Goal: Information Seeking & Learning: Learn about a topic

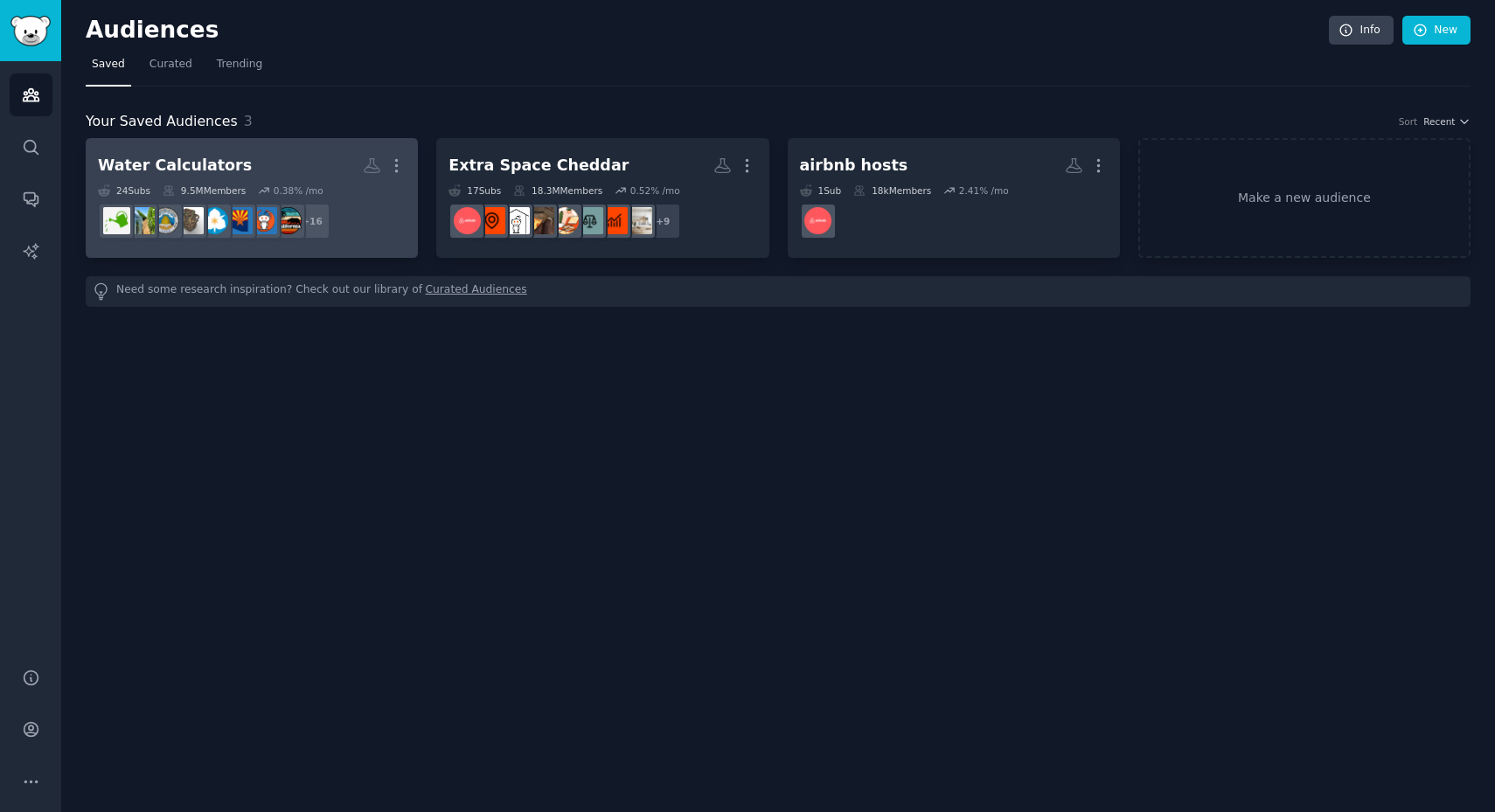
click at [230, 167] on h2 "Water Calculators Custom Audience More" at bounding box center [251, 166] width 308 height 31
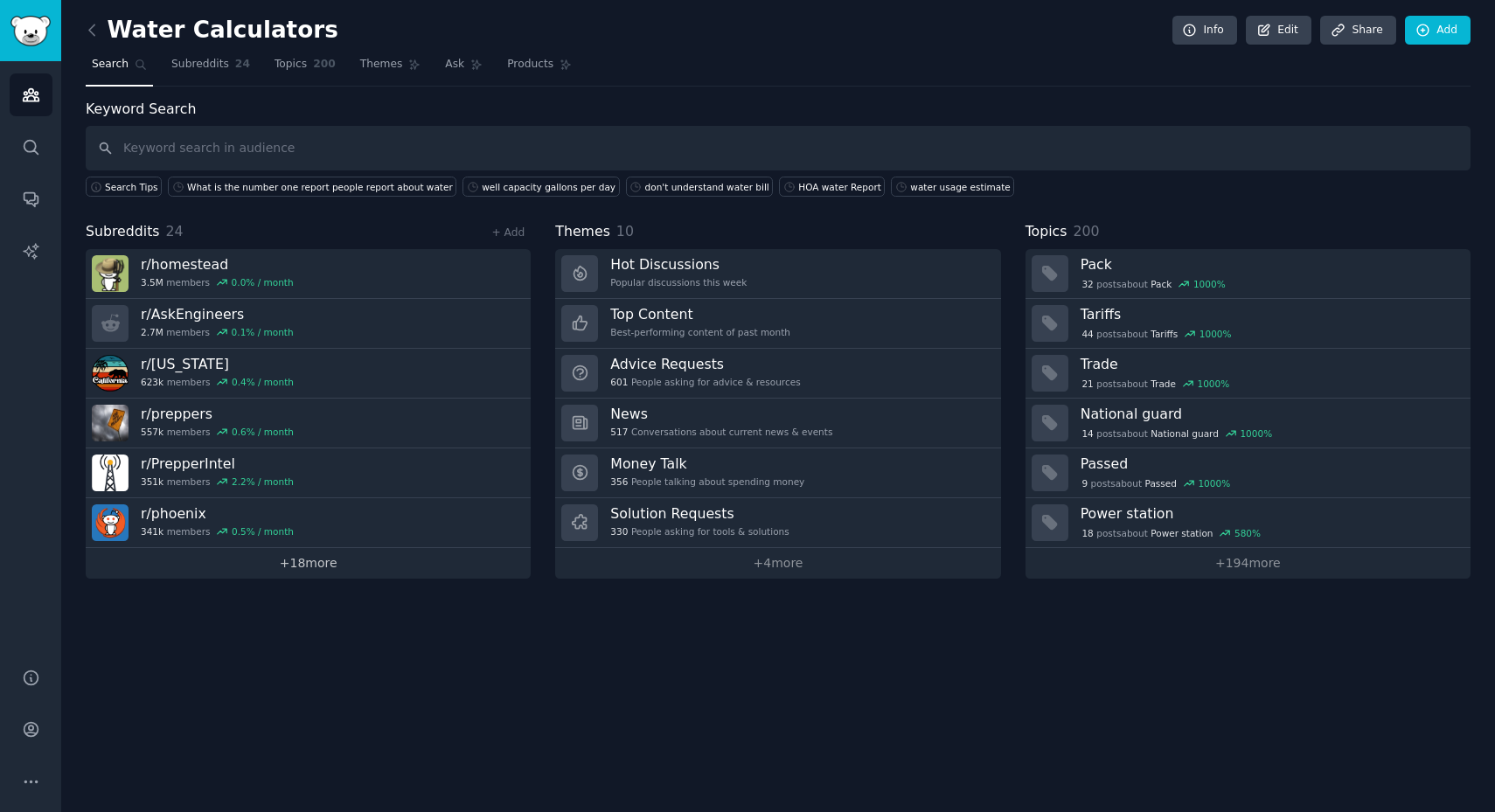
click at [294, 567] on link "+ 18 more" at bounding box center [308, 563] width 445 height 31
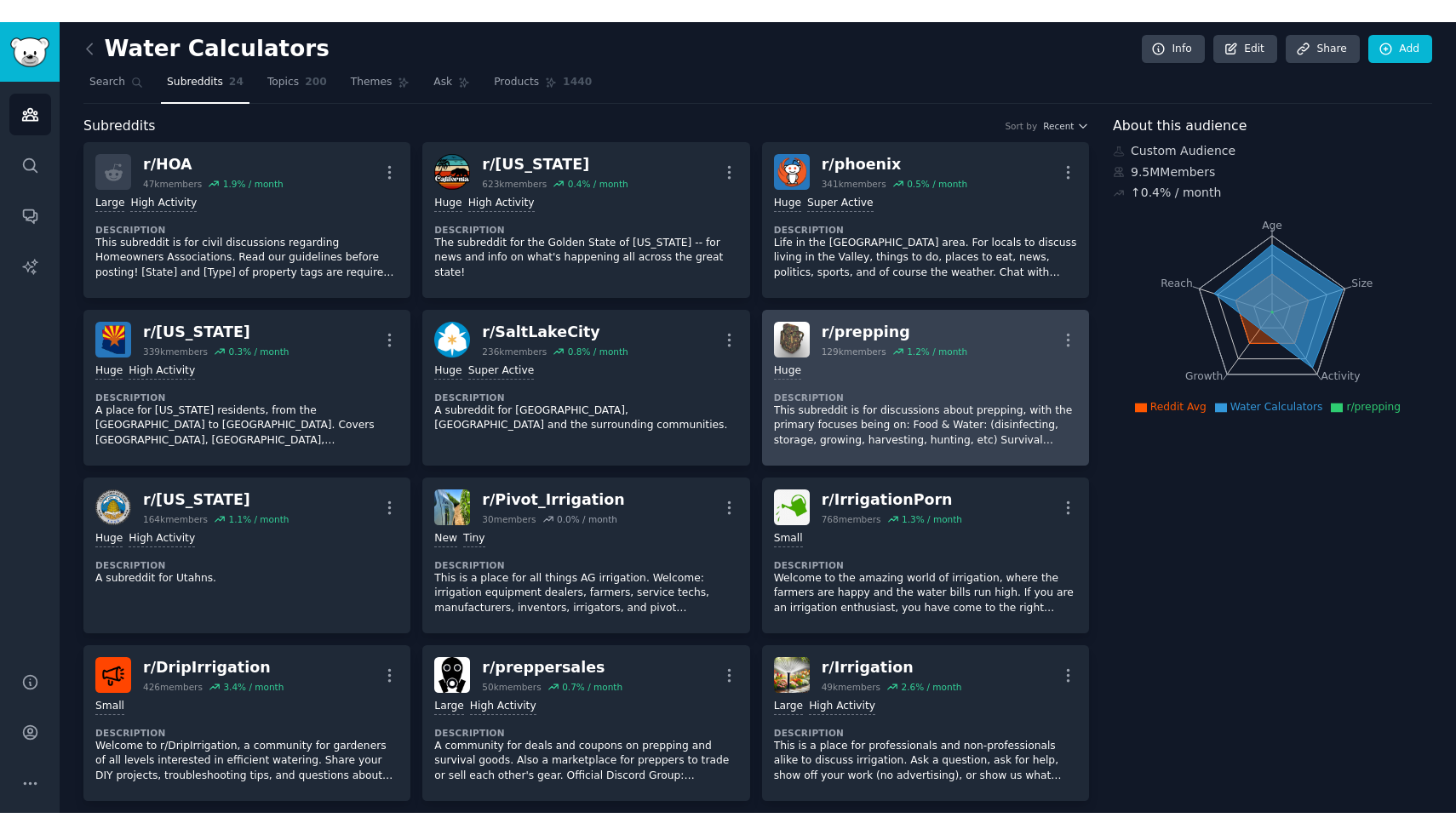
scroll to position [3, 0]
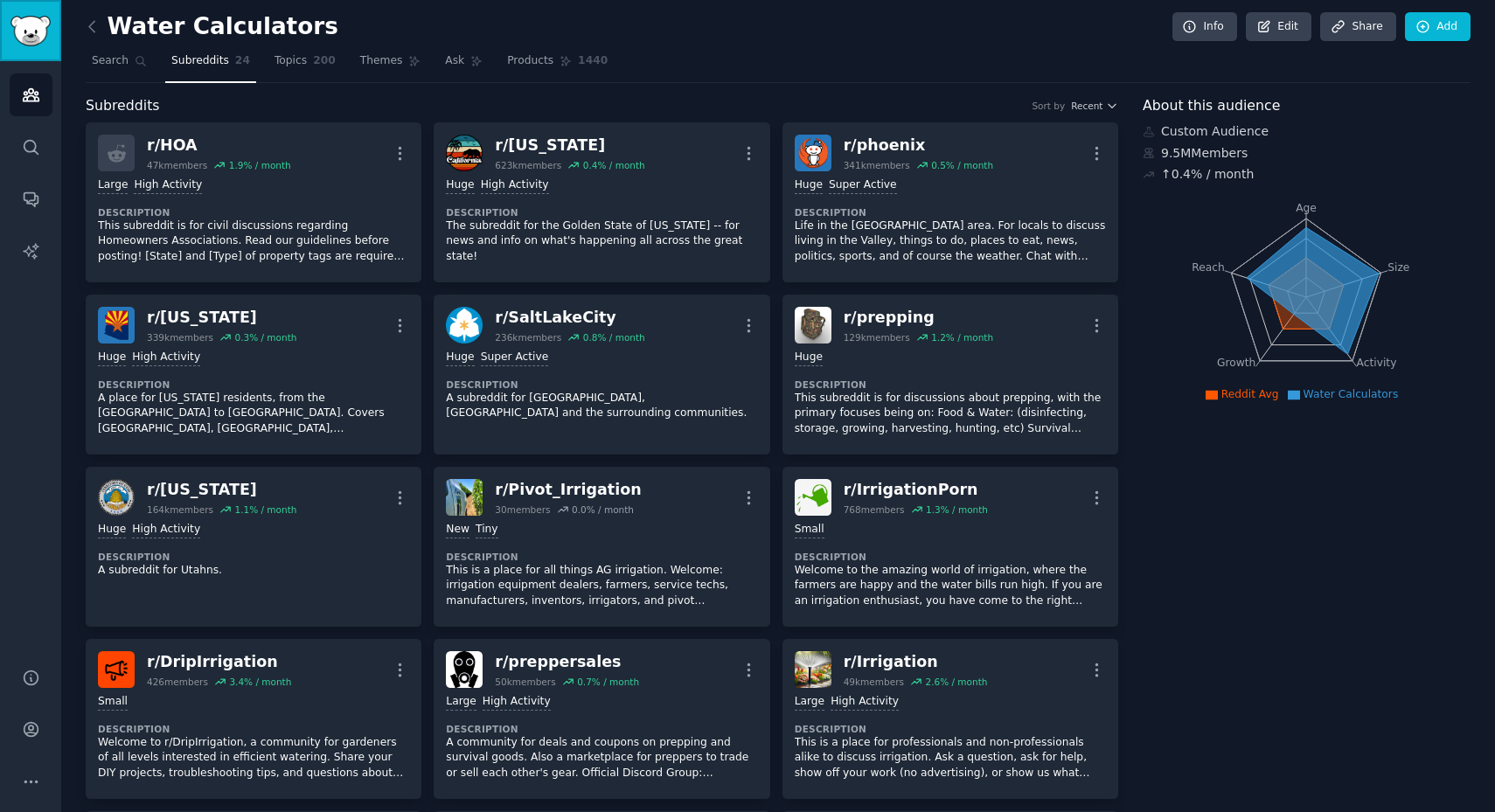
click at [37, 23] on img "Sidebar" at bounding box center [31, 31] width 40 height 31
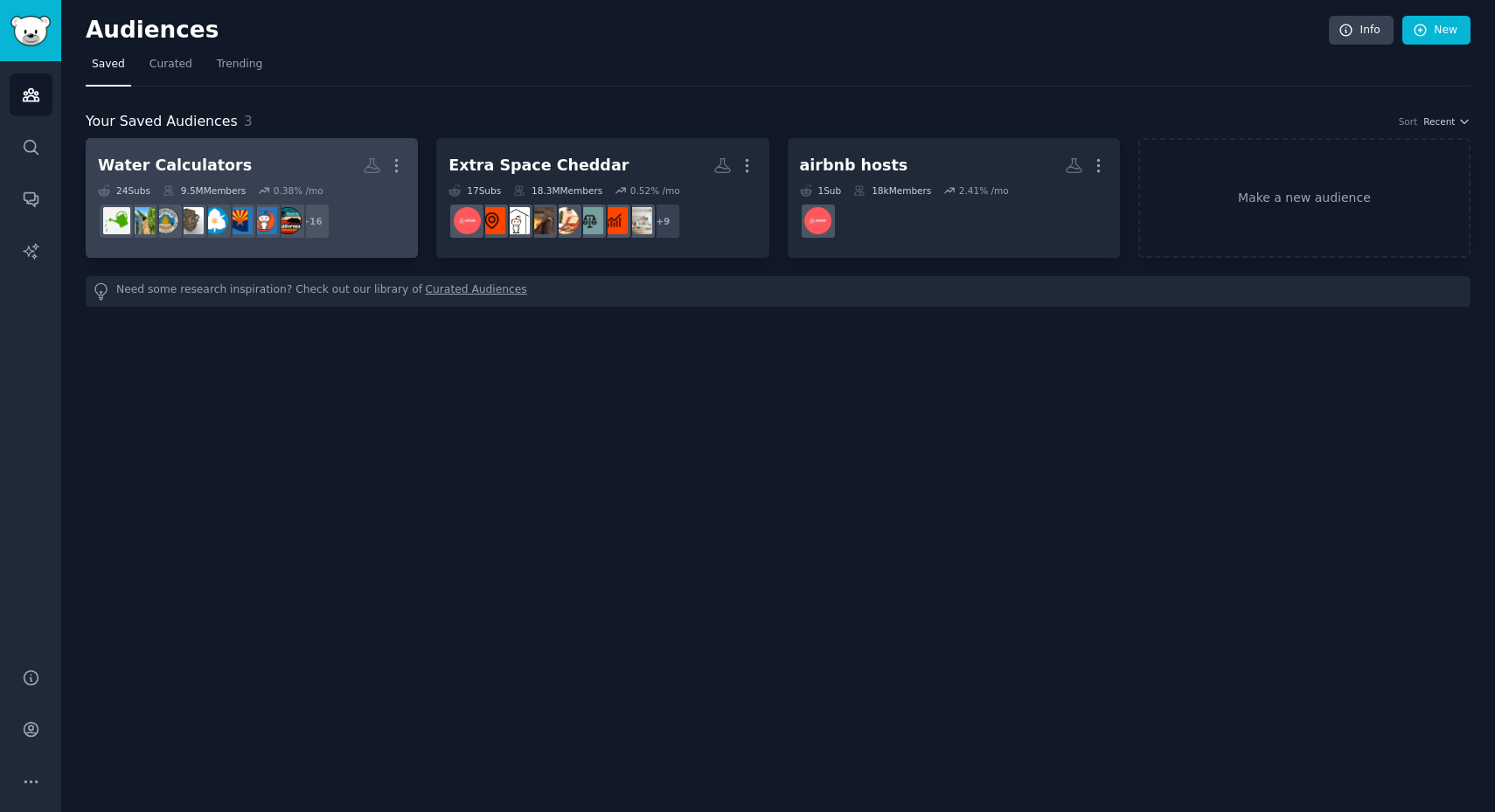
click at [297, 157] on h2 "Water Calculators Custom Audience More" at bounding box center [251, 166] width 308 height 31
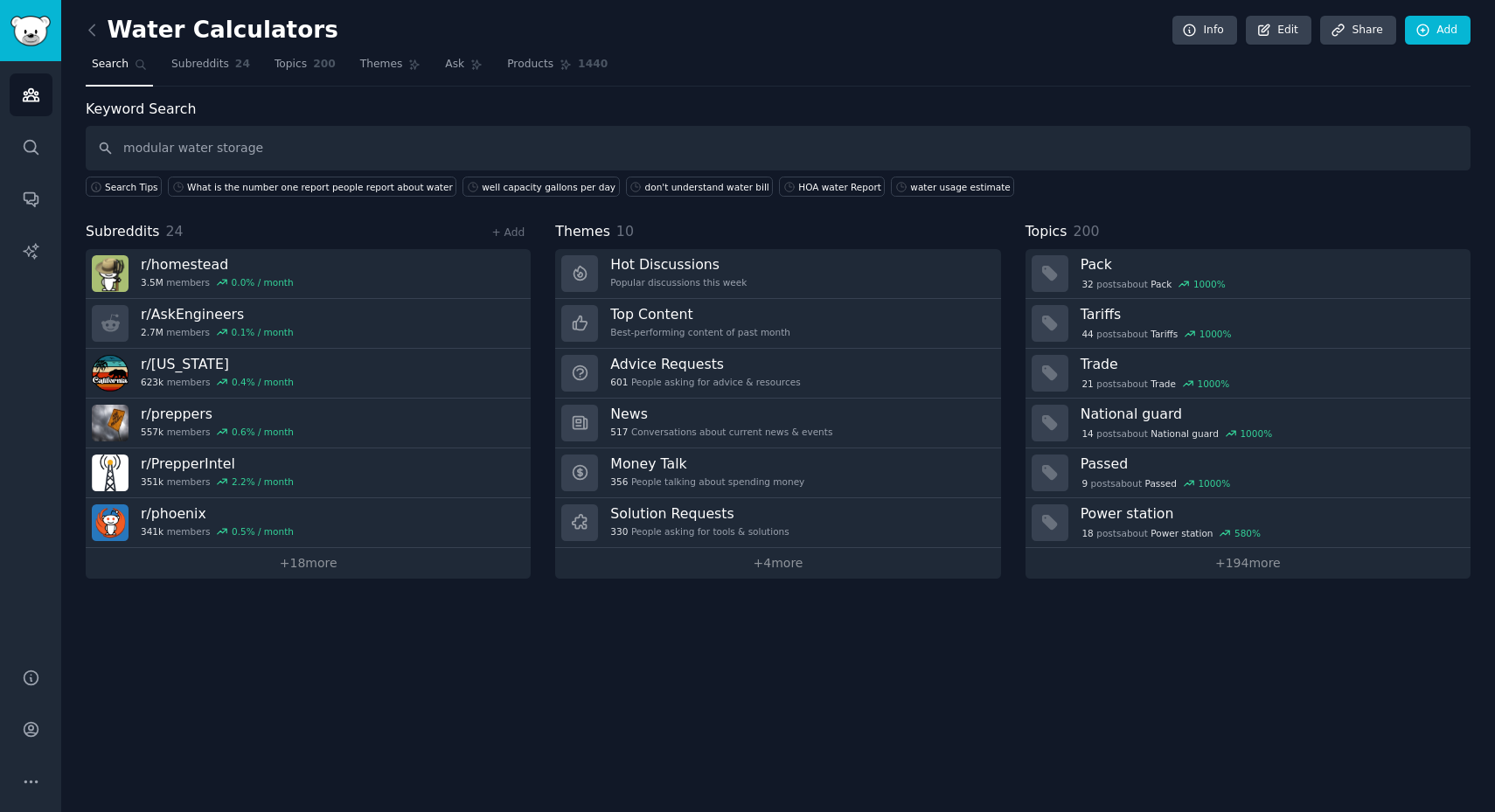
type input "modular water storage"
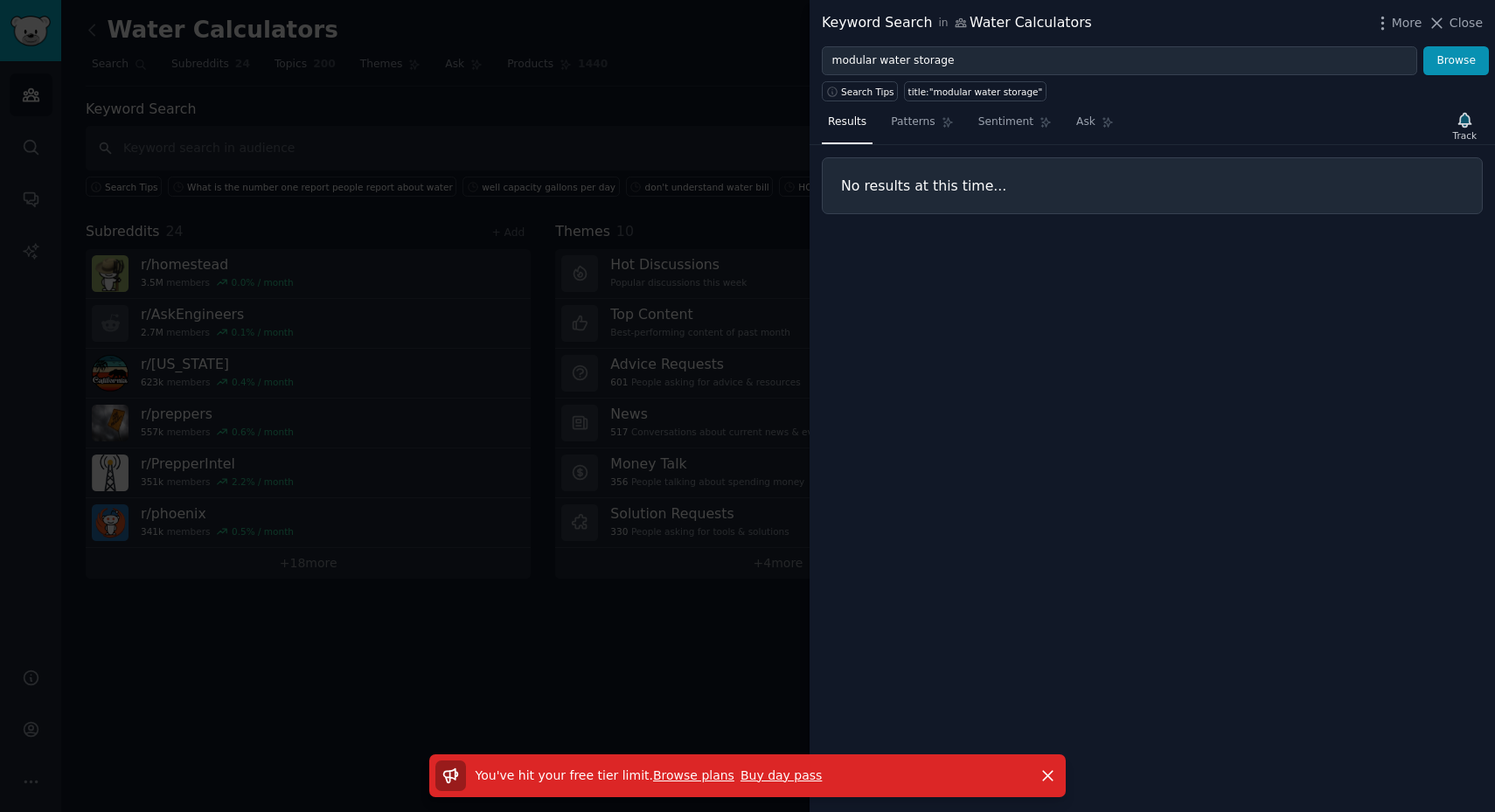
click at [695, 61] on div at bounding box center [748, 406] width 1495 height 812
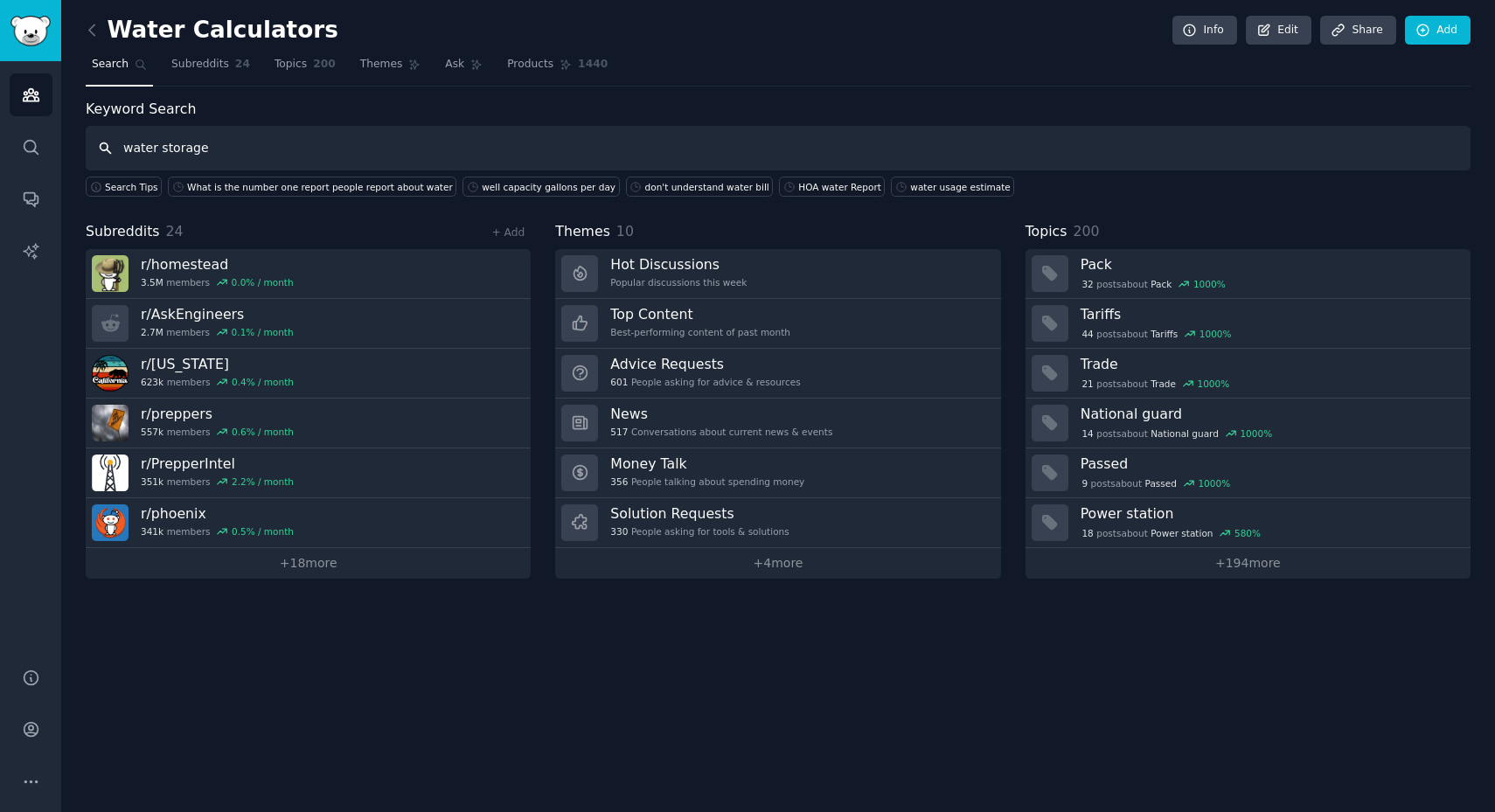
type input "water storage"
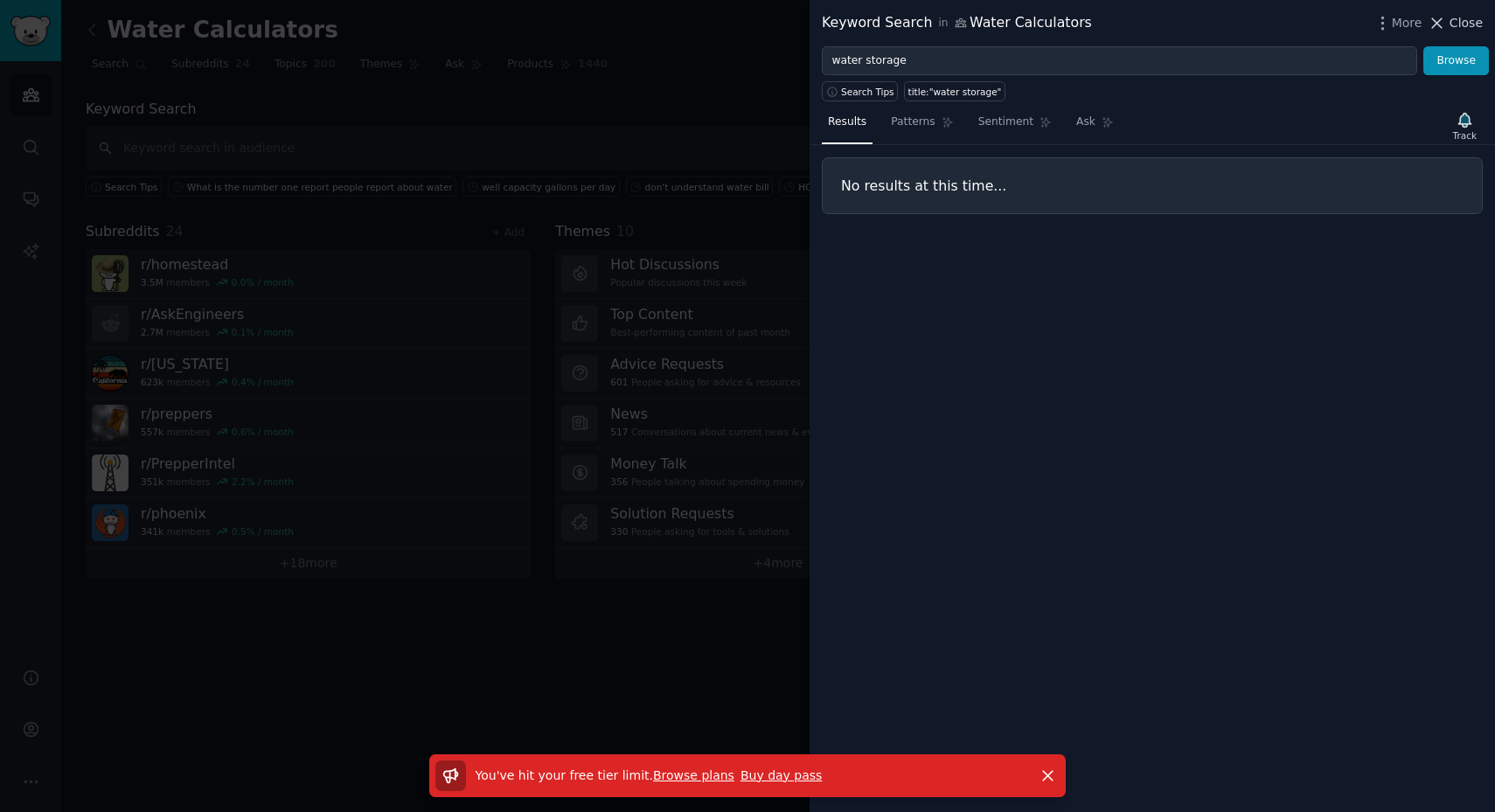
click at [1443, 23] on icon at bounding box center [1437, 23] width 18 height 18
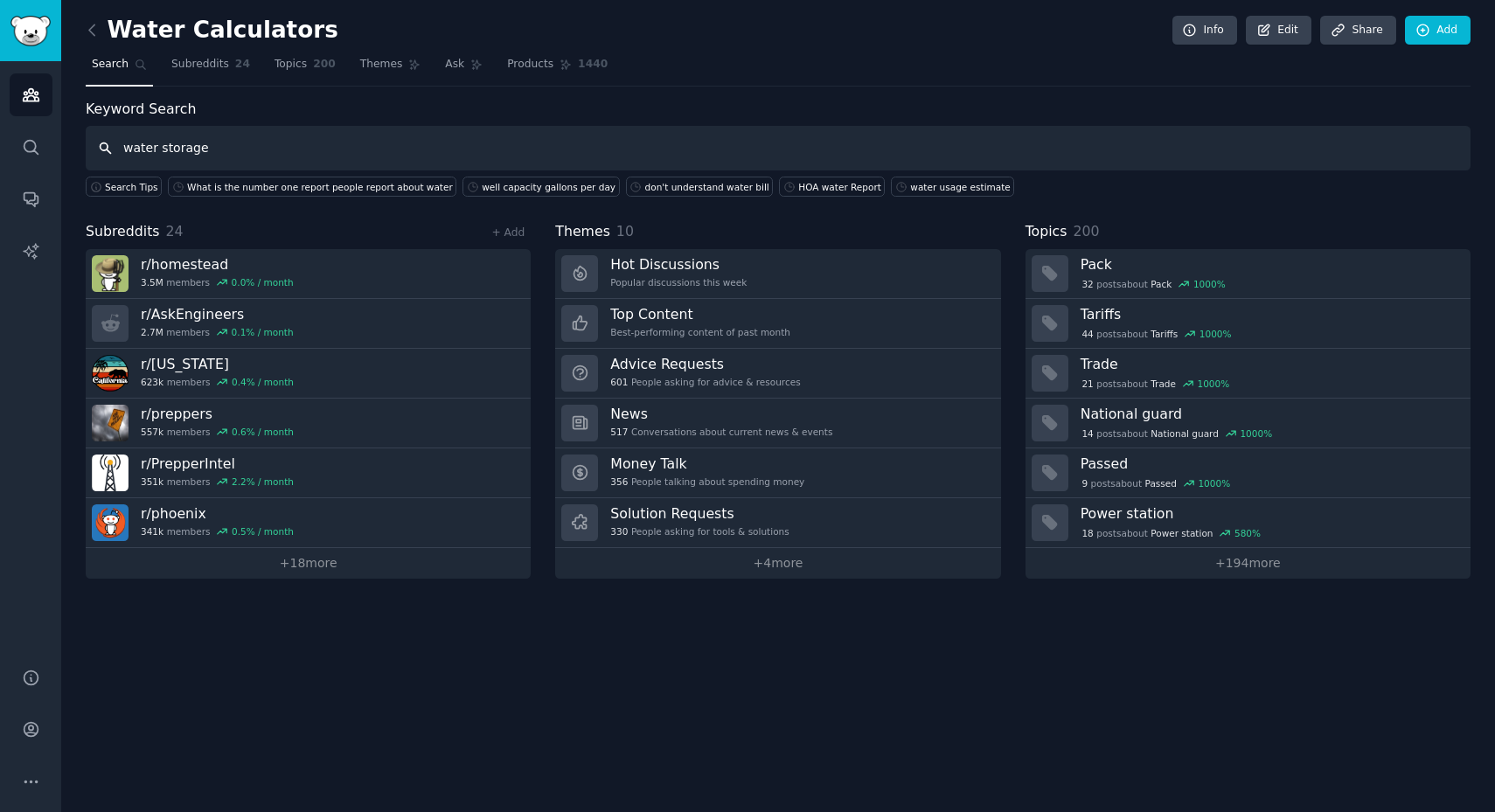
type input "water storage"
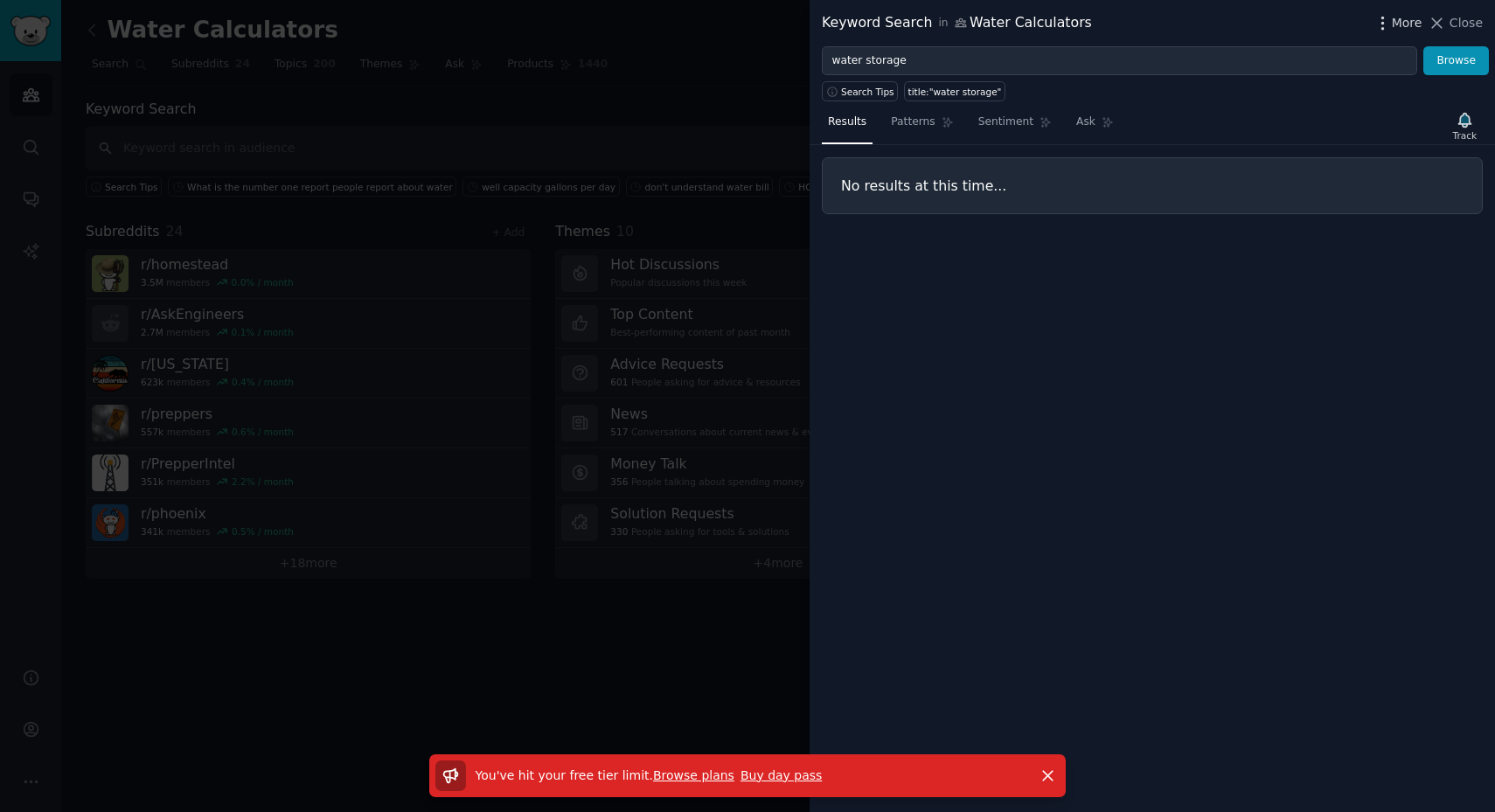
click at [1384, 29] on icon "button" at bounding box center [1383, 23] width 18 height 18
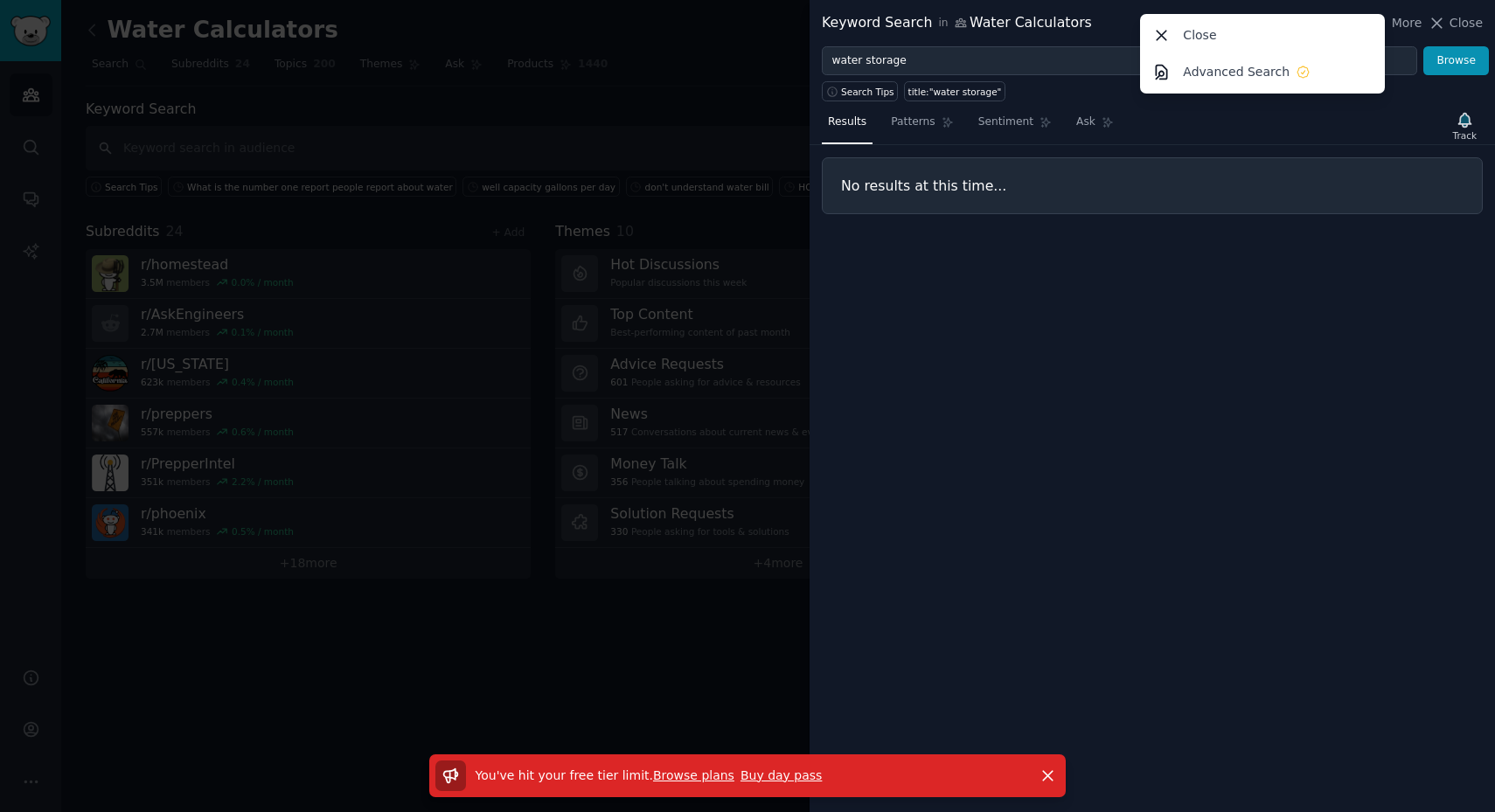
click at [739, 83] on div at bounding box center [748, 406] width 1495 height 812
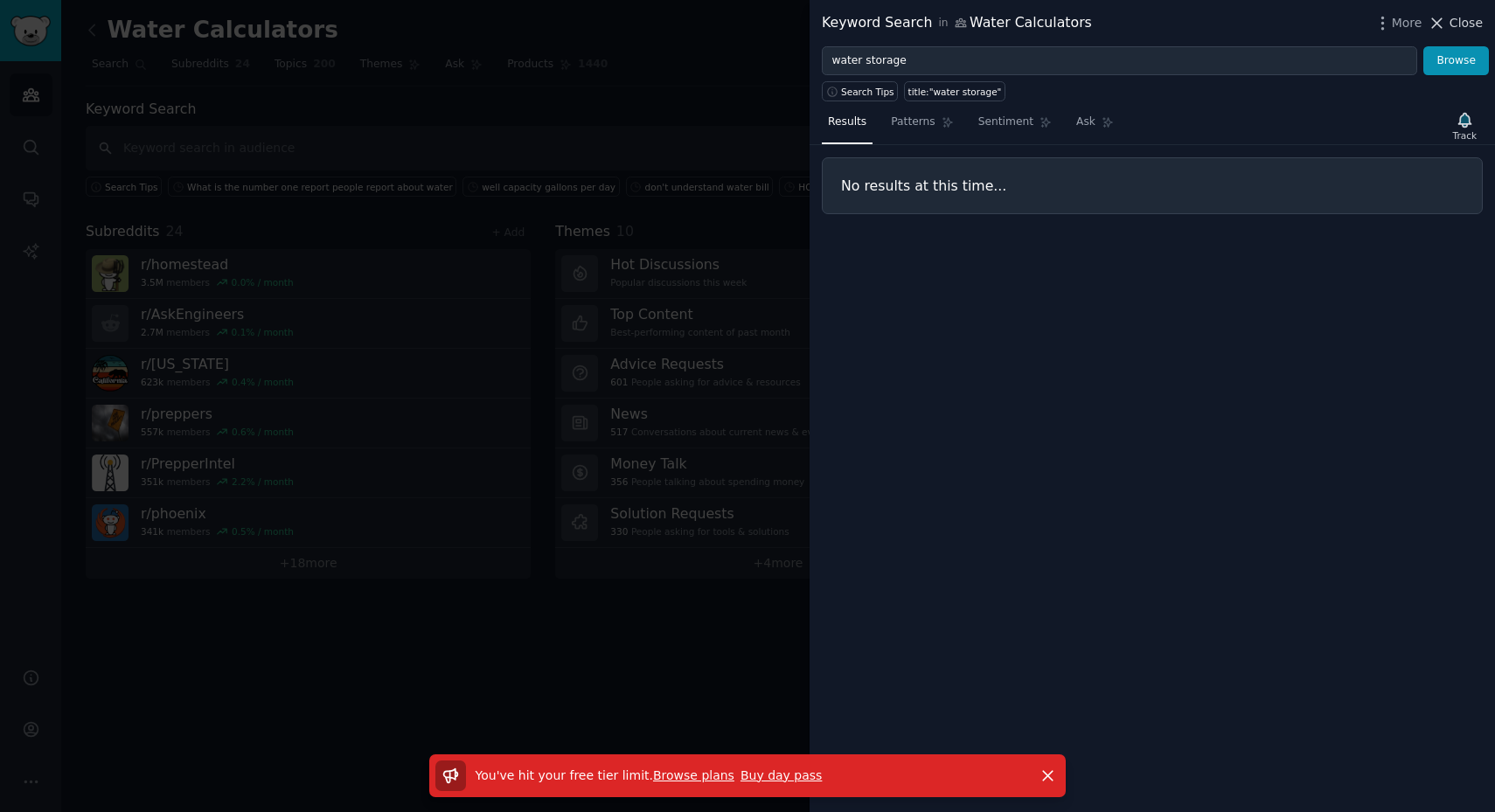
click at [1444, 23] on icon at bounding box center [1437, 23] width 18 height 18
